Goal: Navigation & Orientation: Find specific page/section

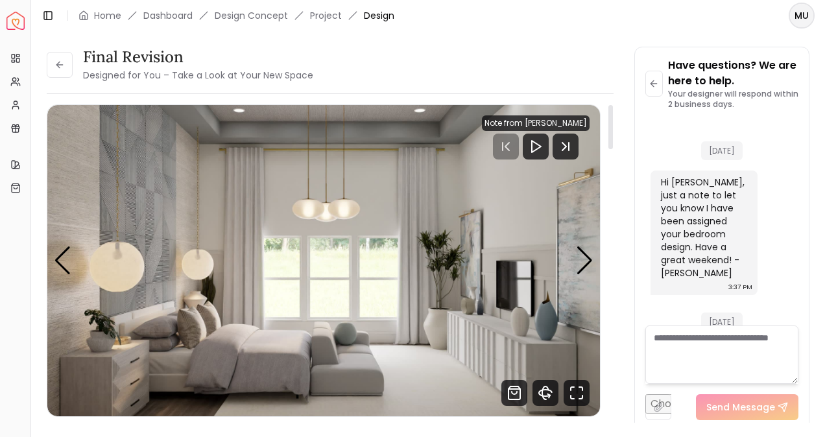
scroll to position [450, 0]
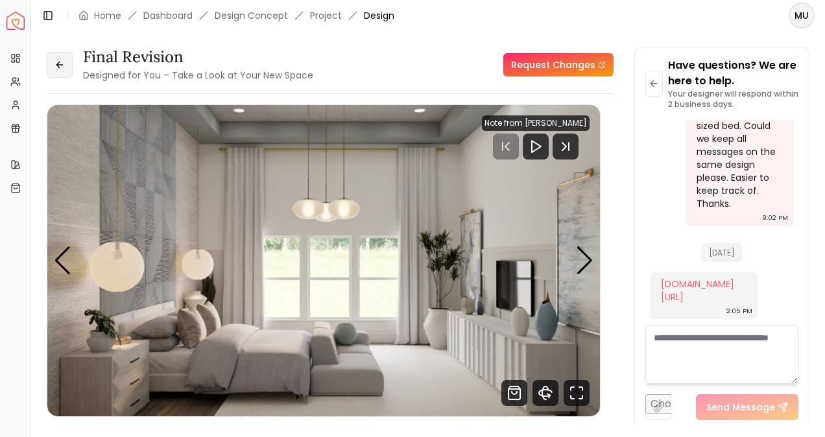
click at [58, 61] on icon at bounding box center [60, 65] width 10 height 10
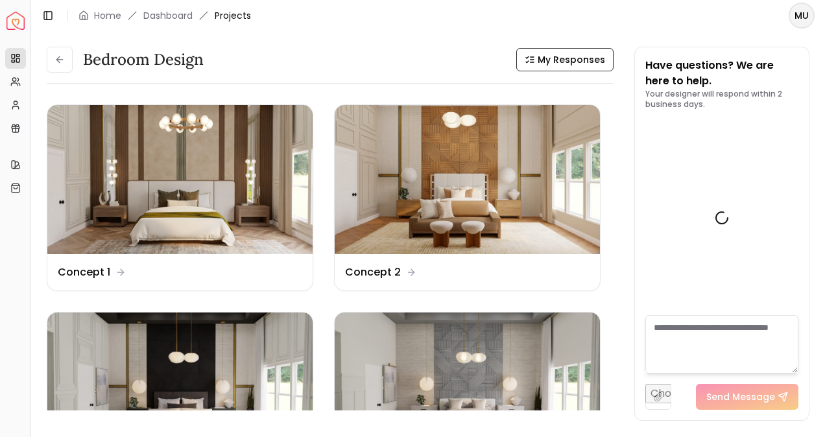
scroll to position [461, 0]
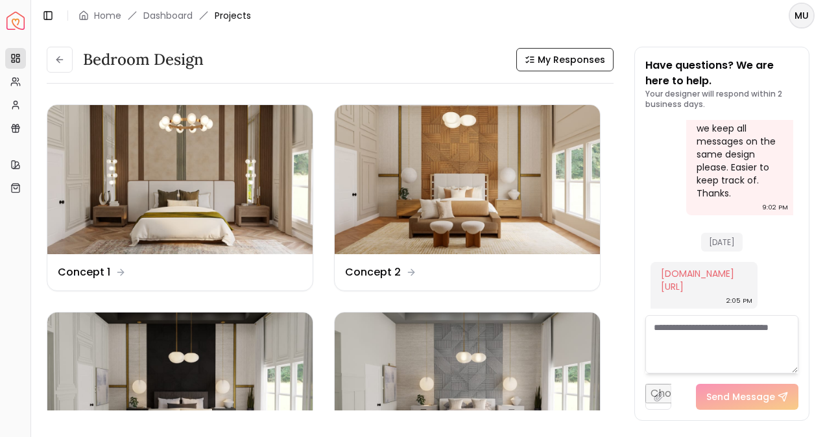
click at [58, 61] on icon at bounding box center [57, 59] width 3 height 6
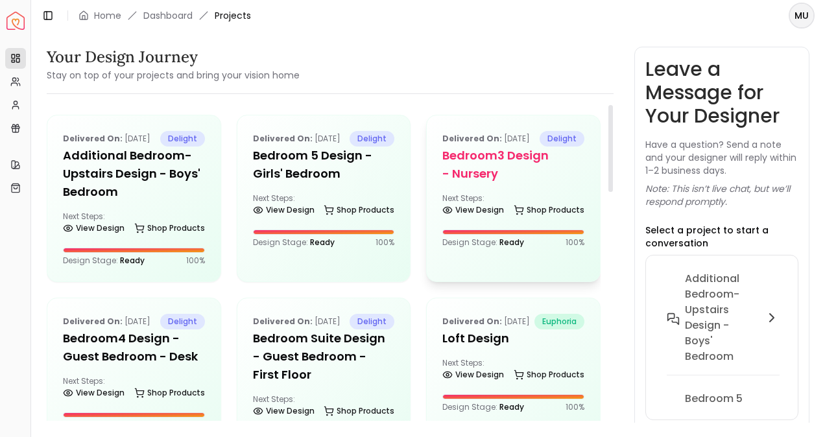
click at [476, 175] on h5 "Bedroom3 design - Nursery" at bounding box center [514, 165] width 142 height 36
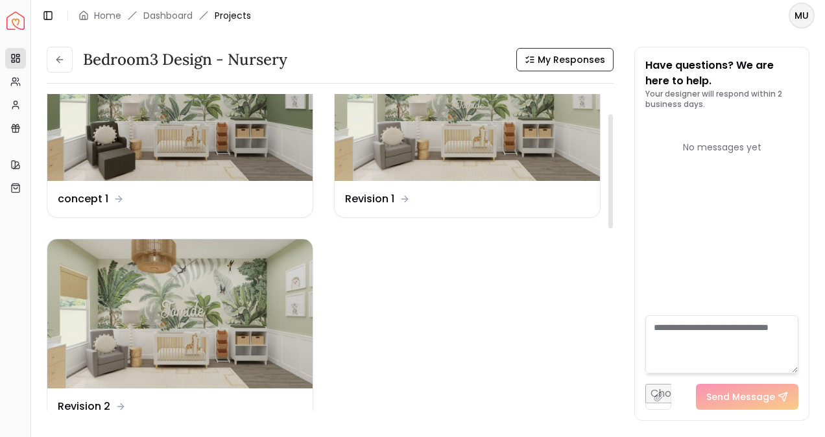
scroll to position [77, 0]
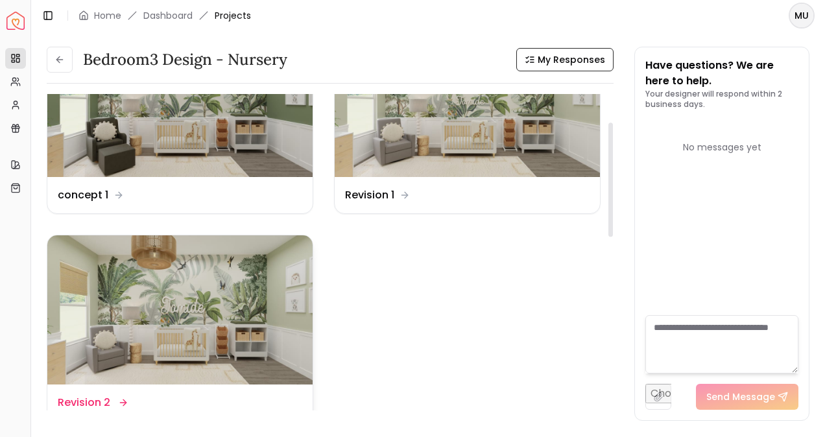
click at [170, 378] on img at bounding box center [179, 310] width 265 height 149
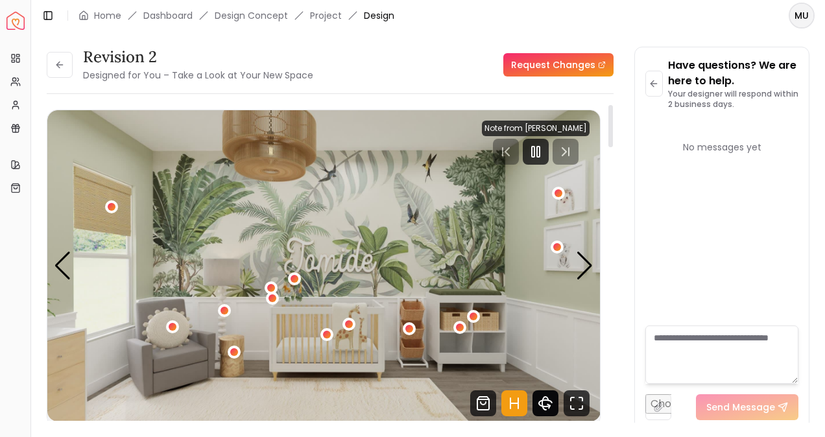
click at [541, 405] on icon "360 View" at bounding box center [545, 403] width 13 height 6
click at [537, 149] on icon "Pause" at bounding box center [536, 152] width 16 height 16
click at [552, 400] on icon "360 View" at bounding box center [546, 404] width 26 height 26
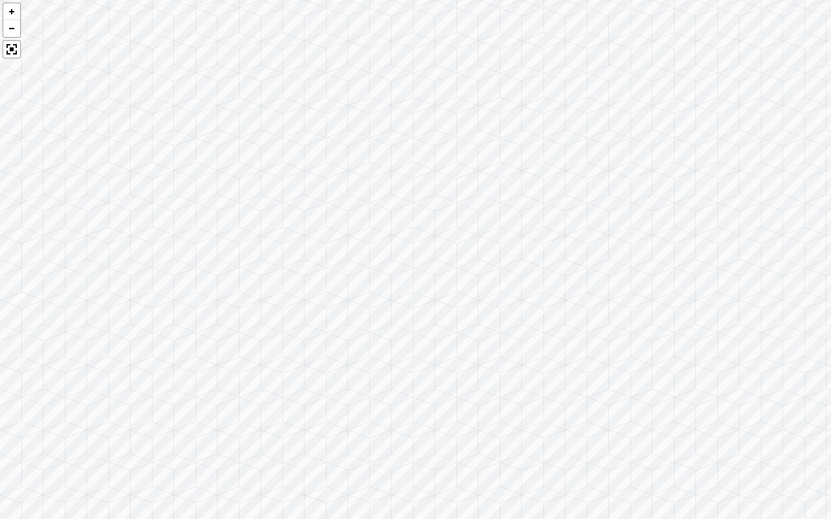
drag, startPoint x: 592, startPoint y: 344, endPoint x: 249, endPoint y: 335, distance: 343.4
click at [249, 335] on div at bounding box center [415, 259] width 831 height 519
drag, startPoint x: 678, startPoint y: 377, endPoint x: 282, endPoint y: 324, distance: 399.9
click at [282, 324] on div at bounding box center [415, 259] width 831 height 519
drag, startPoint x: 433, startPoint y: 315, endPoint x: 272, endPoint y: 323, distance: 161.8
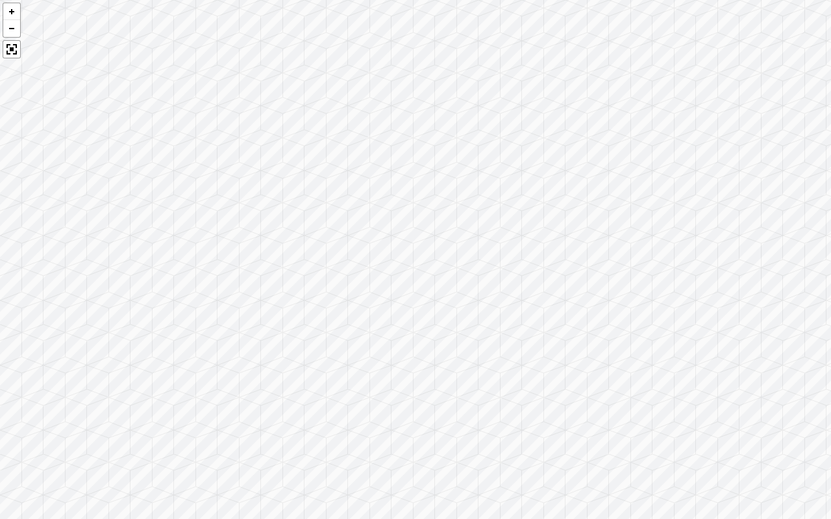
click at [272, 323] on div at bounding box center [415, 259] width 831 height 519
drag, startPoint x: 659, startPoint y: 343, endPoint x: 239, endPoint y: 423, distance: 427.5
click at [239, 423] on div at bounding box center [415, 259] width 831 height 519
drag, startPoint x: 411, startPoint y: 358, endPoint x: 192, endPoint y: 315, distance: 223.3
click at [192, 315] on div at bounding box center [415, 259] width 831 height 519
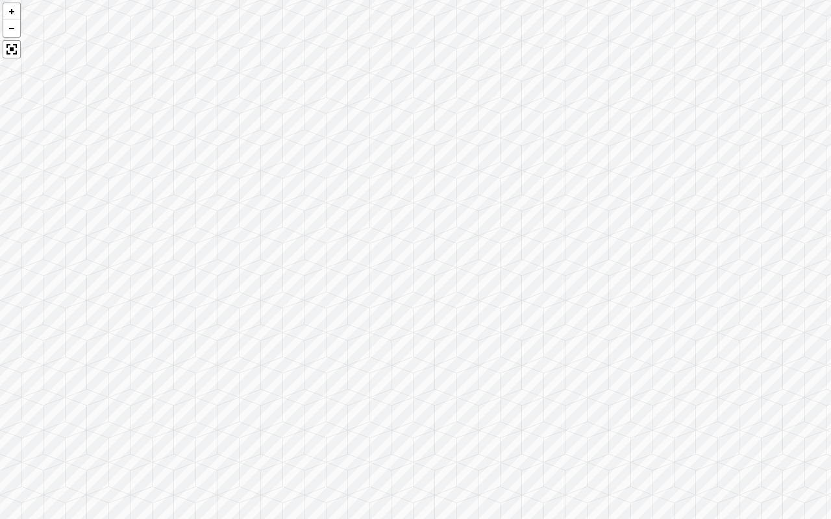
drag, startPoint x: 205, startPoint y: 313, endPoint x: 0, endPoint y: 274, distance: 208.6
click at [0, 274] on div at bounding box center [415, 259] width 831 height 519
drag, startPoint x: 565, startPoint y: 296, endPoint x: 173, endPoint y: 349, distance: 395.5
click at [173, 349] on div at bounding box center [415, 259] width 831 height 519
drag, startPoint x: 715, startPoint y: 311, endPoint x: 332, endPoint y: 284, distance: 384.5
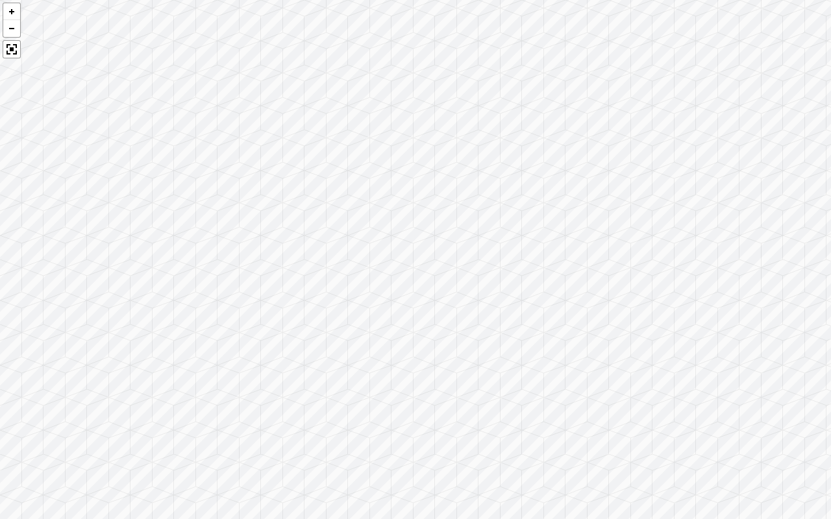
click at [332, 284] on div at bounding box center [415, 259] width 831 height 519
drag, startPoint x: 589, startPoint y: 324, endPoint x: 267, endPoint y: 271, distance: 326.3
click at [267, 271] on div at bounding box center [415, 259] width 831 height 519
drag, startPoint x: 590, startPoint y: 322, endPoint x: 481, endPoint y: 170, distance: 187.3
click at [481, 170] on div at bounding box center [415, 259] width 831 height 519
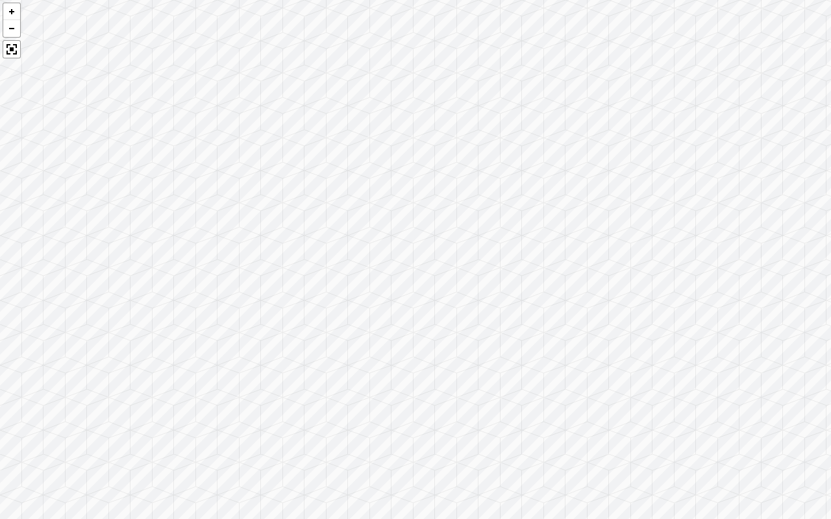
drag, startPoint x: 370, startPoint y: 164, endPoint x: 459, endPoint y: 82, distance: 121.3
click at [459, 82] on div at bounding box center [415, 259] width 831 height 519
drag, startPoint x: 589, startPoint y: 150, endPoint x: 496, endPoint y: 180, distance: 97.7
click at [496, 180] on div at bounding box center [415, 259] width 831 height 519
drag, startPoint x: 607, startPoint y: 150, endPoint x: 186, endPoint y: 114, distance: 423.3
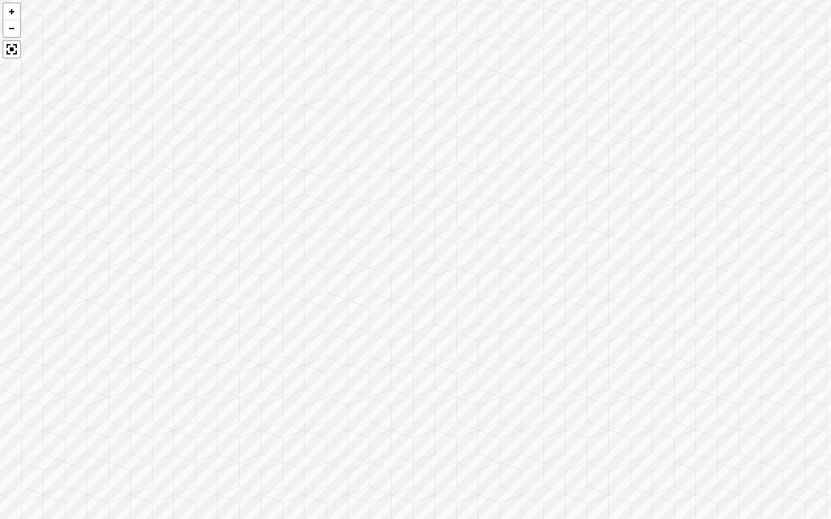
click at [122, 123] on div at bounding box center [415, 259] width 831 height 519
drag, startPoint x: 588, startPoint y: 201, endPoint x: 250, endPoint y: 127, distance: 345.3
click at [108, 169] on div at bounding box center [415, 259] width 831 height 519
drag, startPoint x: 462, startPoint y: 116, endPoint x: 260, endPoint y: 365, distance: 320.6
click at [260, 365] on div at bounding box center [415, 259] width 831 height 519
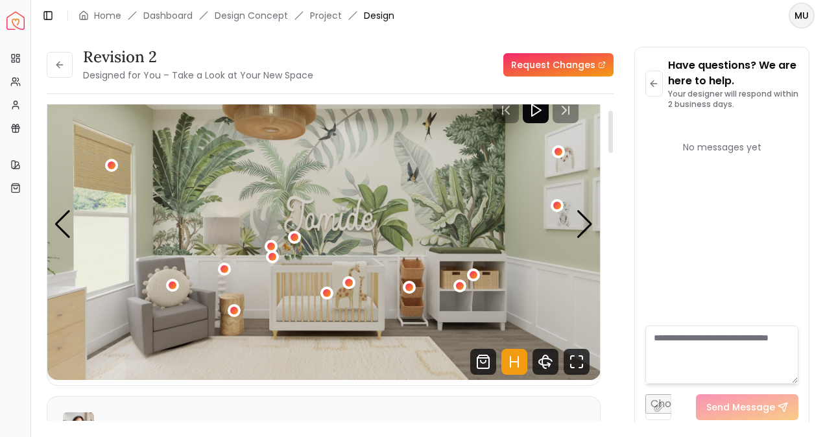
scroll to position [41, 0]
click at [65, 66] on button at bounding box center [60, 65] width 26 height 26
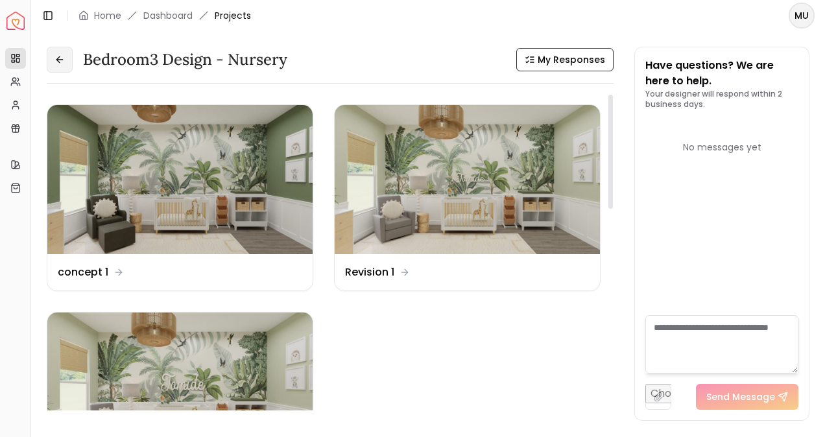
click at [55, 62] on icon at bounding box center [60, 60] width 10 height 10
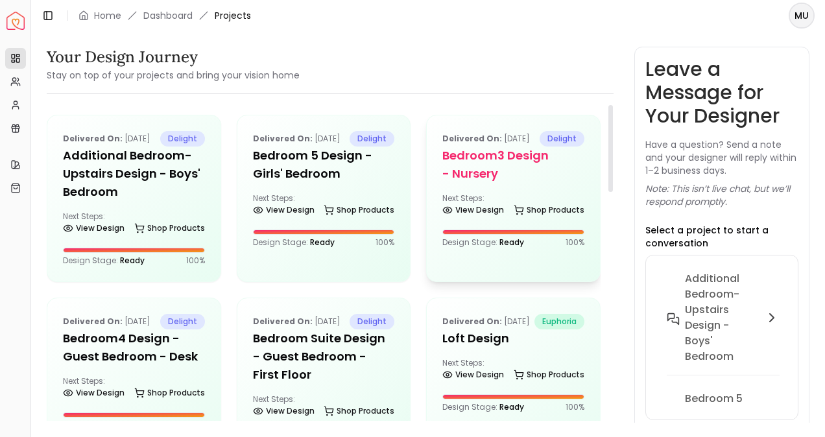
click at [494, 178] on h5 "Bedroom3 design - Nursery" at bounding box center [514, 165] width 142 height 36
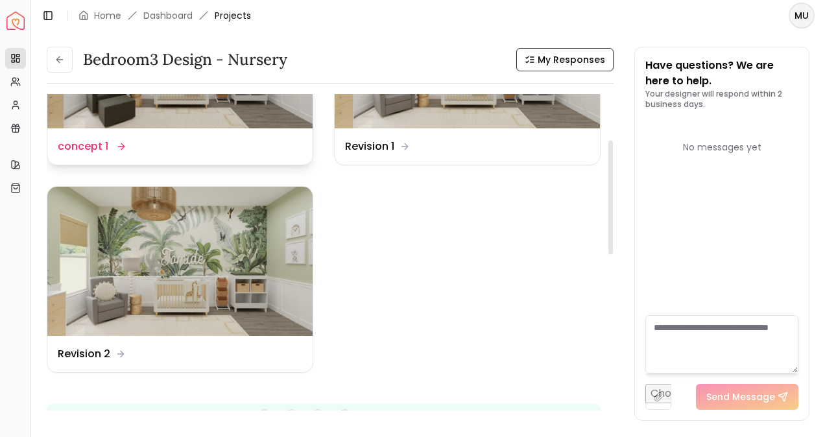
scroll to position [127, 0]
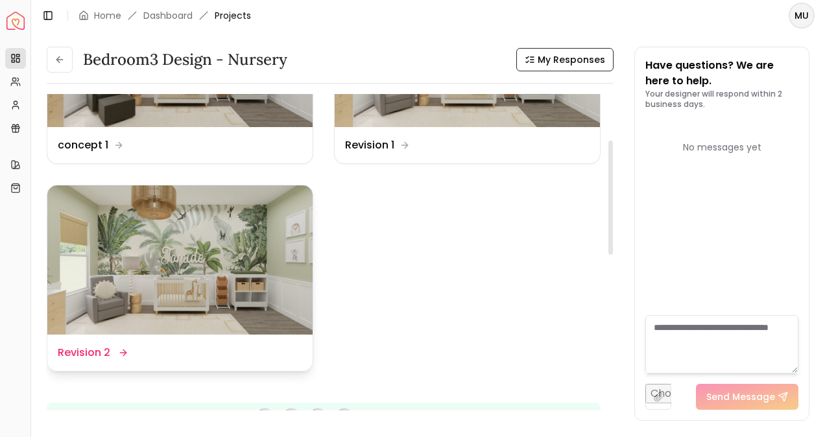
click at [93, 350] on dd "Revision 2" at bounding box center [84, 353] width 53 height 16
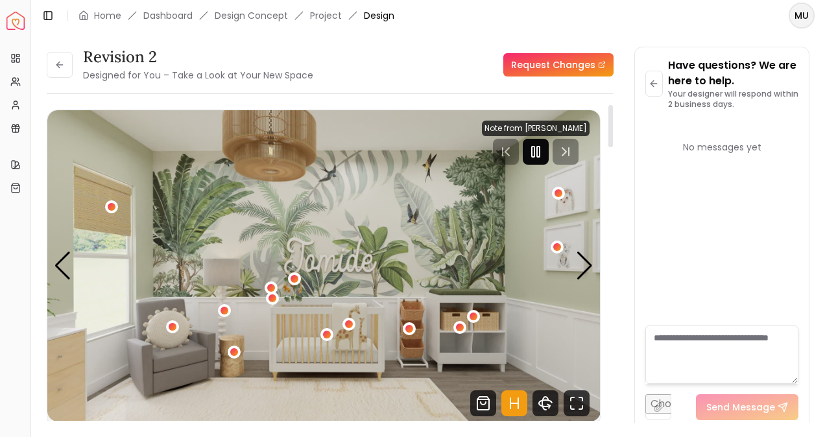
click at [535, 148] on rect "Pause" at bounding box center [533, 152] width 3 height 10
click at [581, 263] on div "Next slide" at bounding box center [585, 266] width 18 height 29
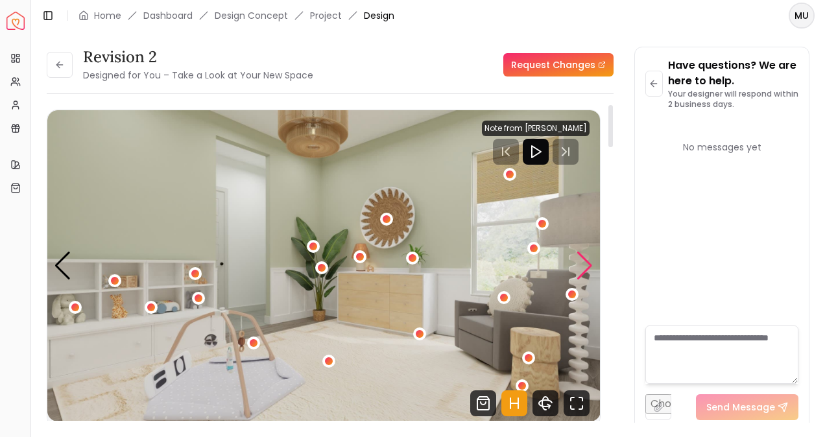
click at [591, 265] on div "Next slide" at bounding box center [585, 266] width 18 height 29
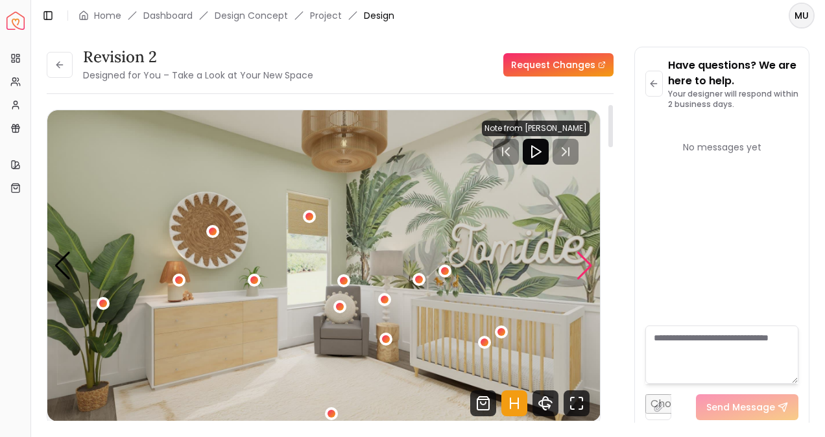
click at [591, 265] on div "Next slide" at bounding box center [585, 266] width 18 height 29
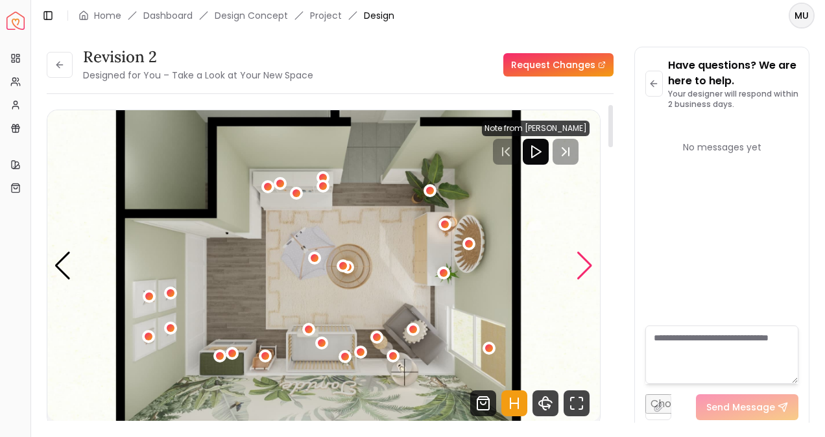
click at [591, 265] on div "Next slide" at bounding box center [585, 266] width 18 height 29
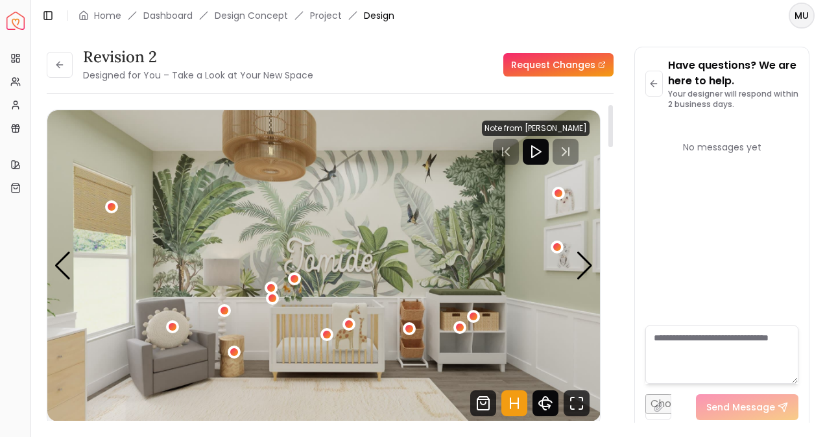
click at [545, 407] on icon "360 View" at bounding box center [546, 404] width 26 height 26
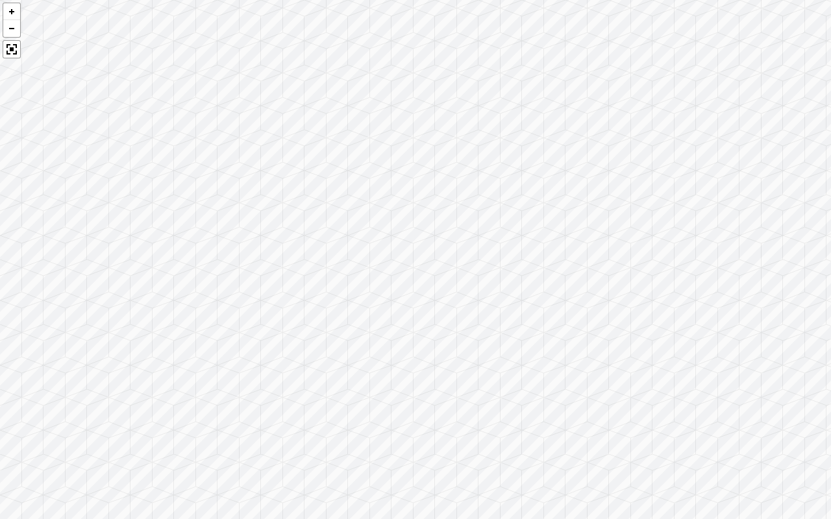
drag, startPoint x: 522, startPoint y: 320, endPoint x: 0, endPoint y: 300, distance: 522.1
click at [0, 300] on div at bounding box center [415, 259] width 831 height 519
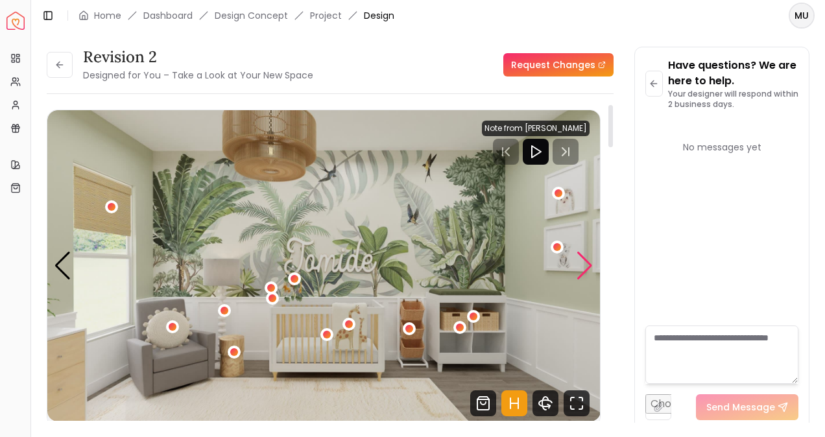
click at [581, 265] on div "Next slide" at bounding box center [585, 266] width 18 height 29
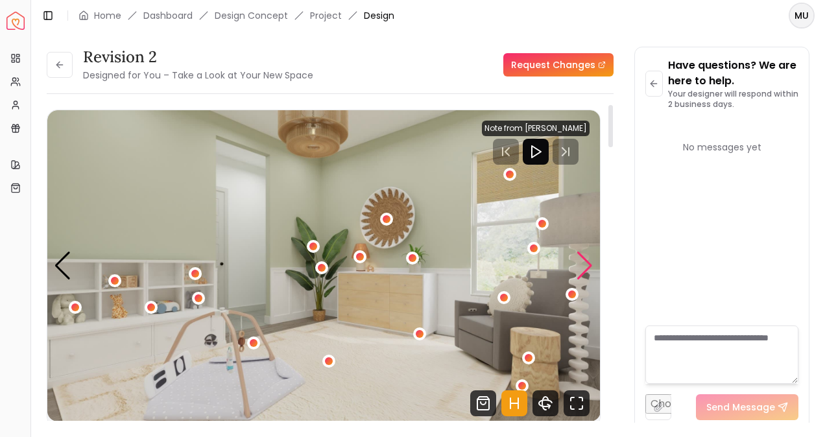
click at [592, 265] on div "Next slide" at bounding box center [585, 266] width 18 height 29
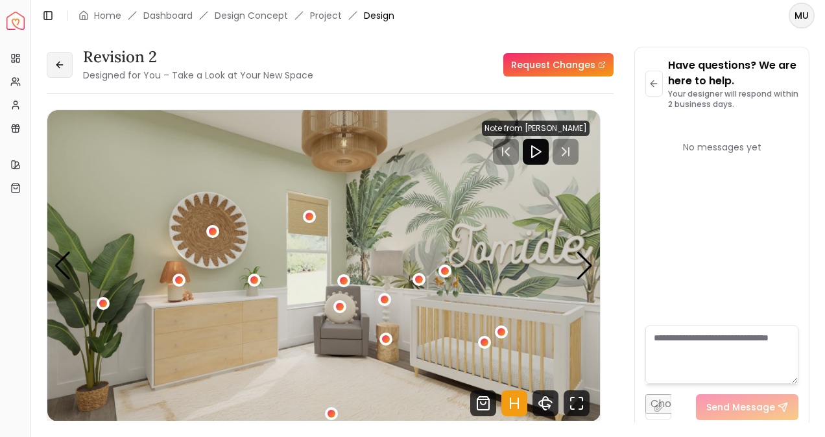
click at [63, 67] on icon at bounding box center [60, 65] width 10 height 10
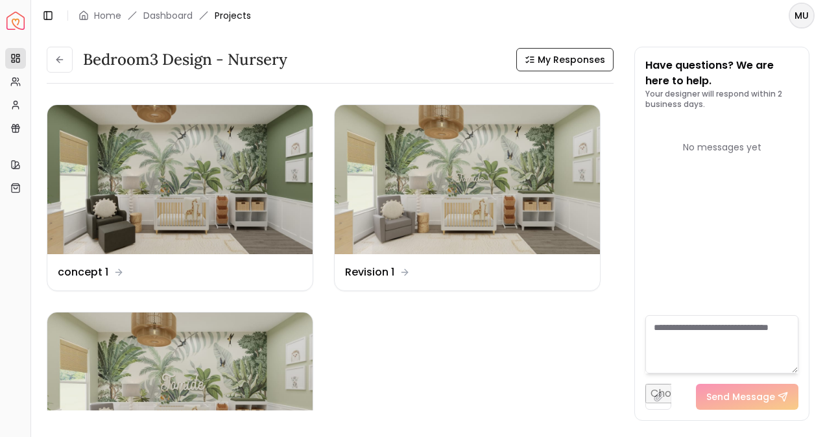
click at [63, 67] on button at bounding box center [60, 60] width 26 height 26
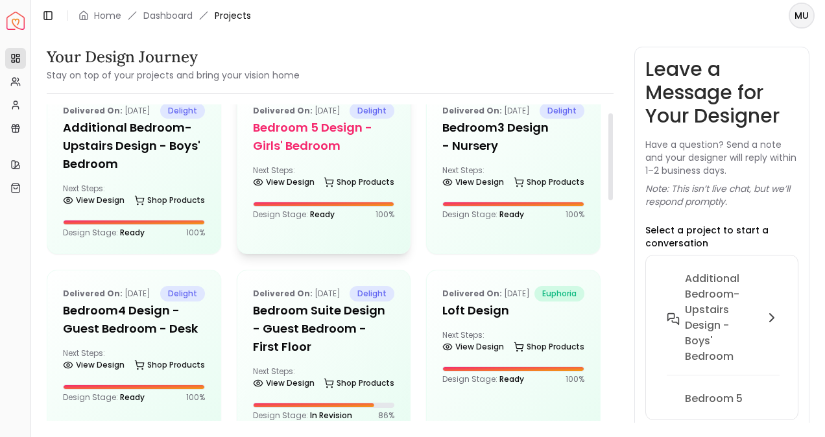
scroll to position [30, 0]
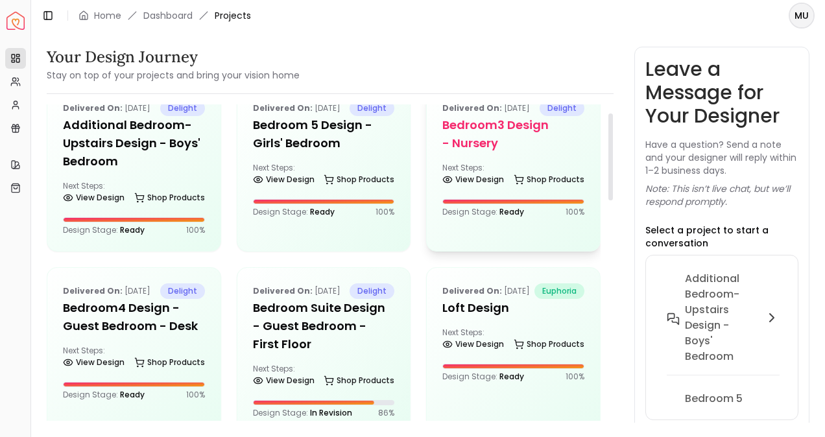
click at [451, 152] on h5 "Bedroom3 design - Nursery" at bounding box center [514, 134] width 142 height 36
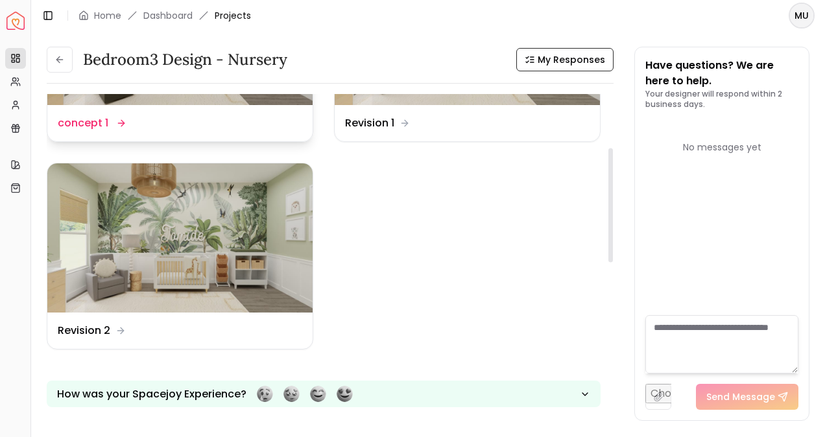
scroll to position [150, 0]
click at [275, 219] on img at bounding box center [179, 237] width 265 height 149
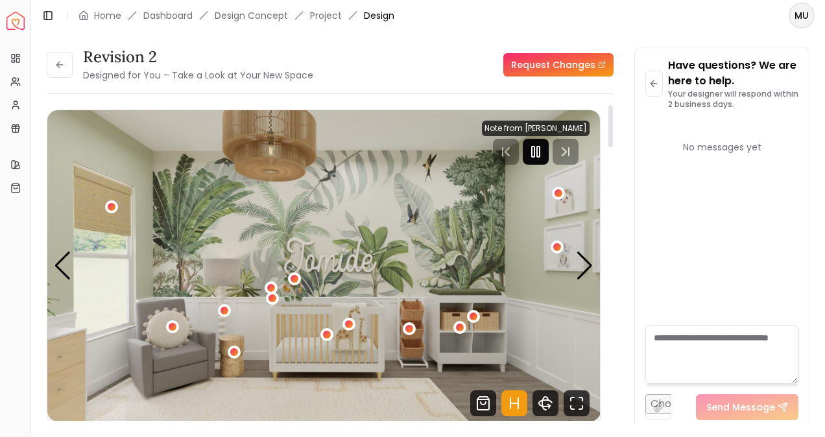
click at [542, 147] on icon "Pause" at bounding box center [536, 152] width 16 height 16
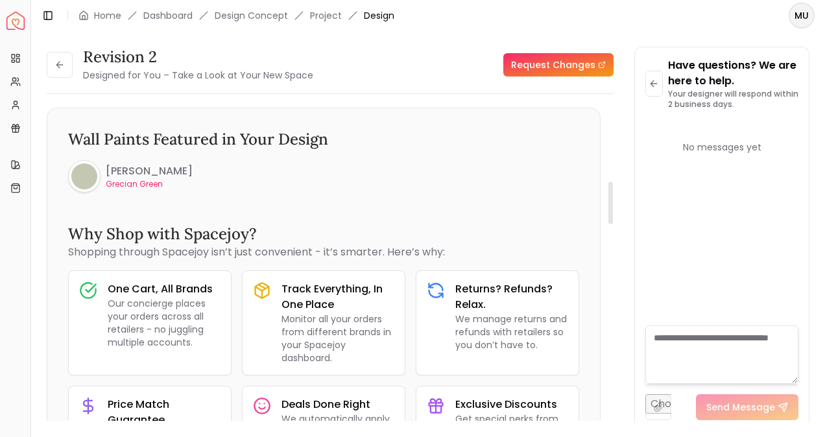
scroll to position [589, 0]
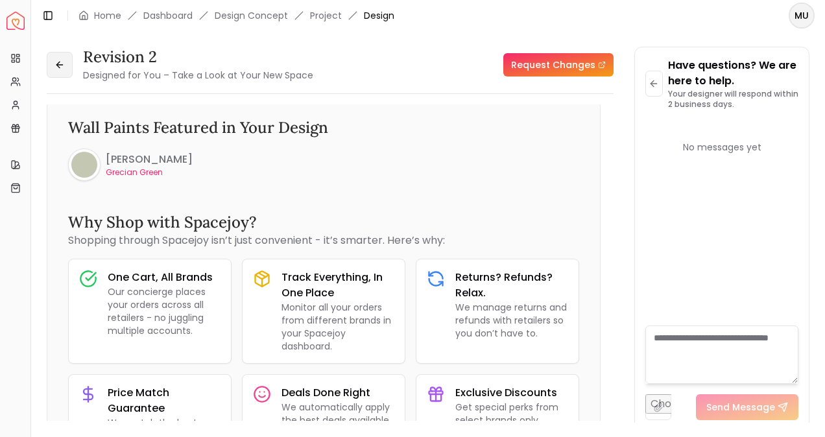
click at [64, 70] on button at bounding box center [60, 65] width 26 height 26
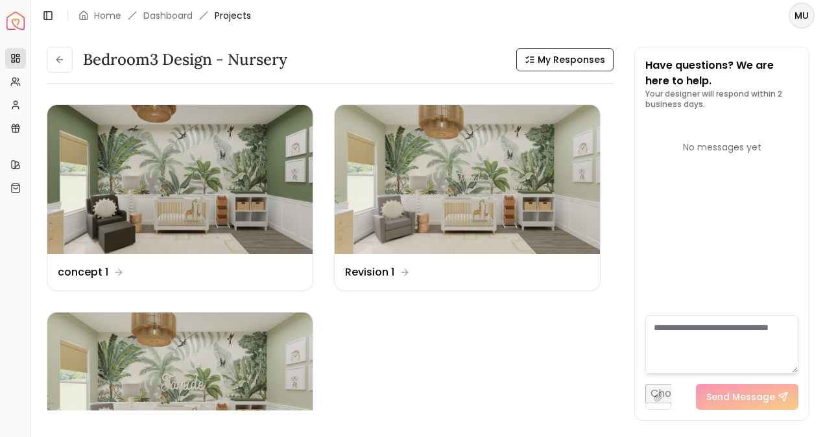
click at [64, 70] on button at bounding box center [60, 60] width 26 height 26
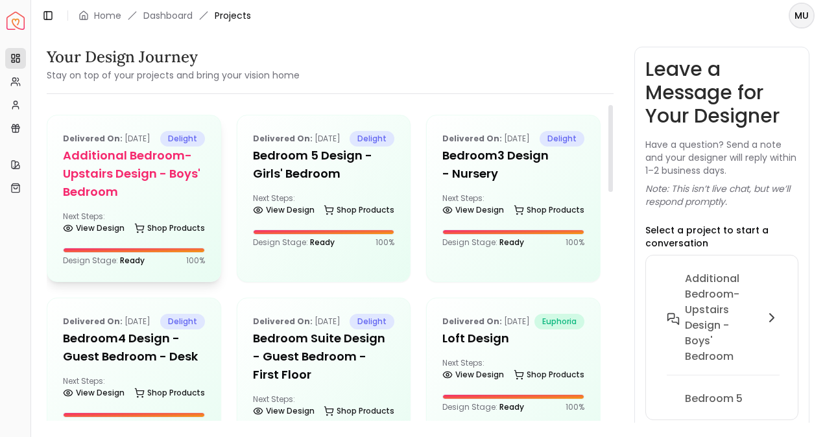
click at [154, 183] on h5 "Additional Bedroom-Upstairs design - Boys' Bedroom" at bounding box center [134, 174] width 142 height 55
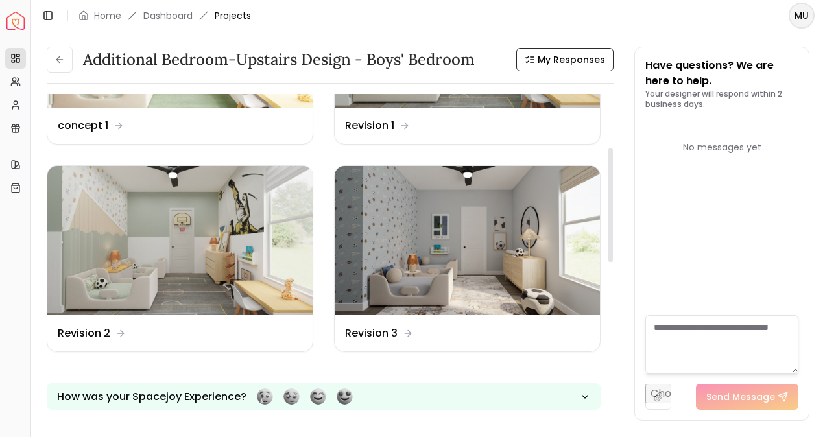
scroll to position [147, 0]
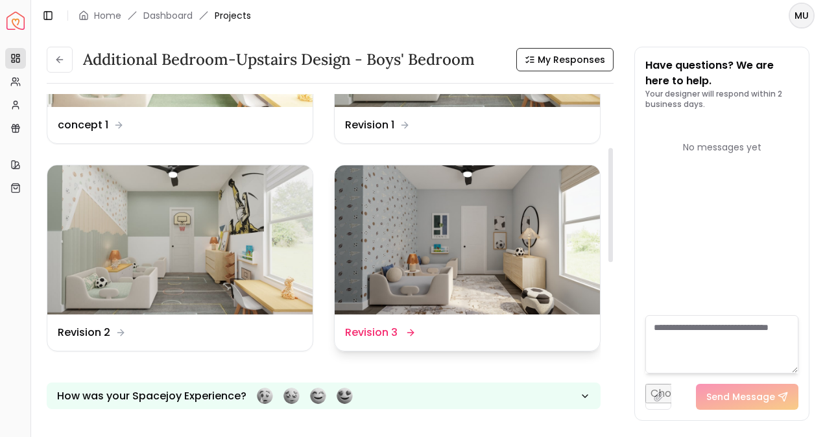
click at [393, 331] on dd "Revision 3" at bounding box center [371, 333] width 53 height 16
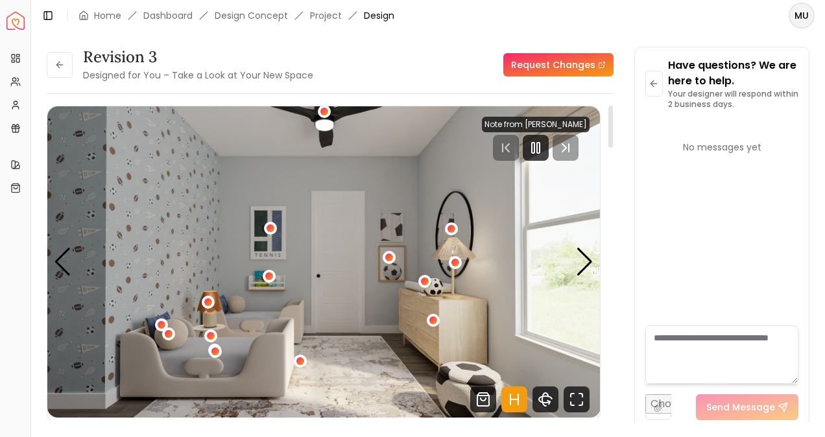
scroll to position [4, 0]
click at [540, 148] on rect "Pause" at bounding box center [538, 148] width 3 height 10
